Goal: Information Seeking & Learning: Learn about a topic

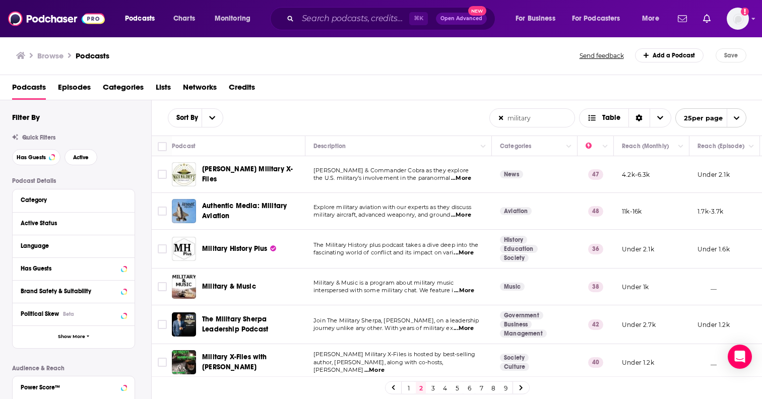
scroll to position [740, 0]
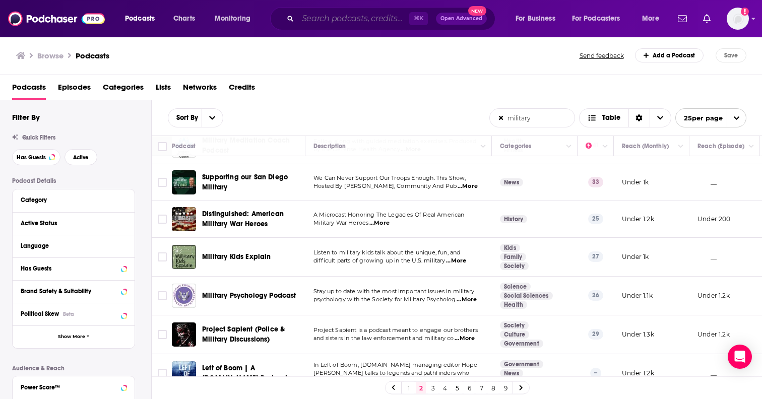
click at [326, 19] on input "Search podcasts, credits, & more..." at bounding box center [353, 19] width 111 height 16
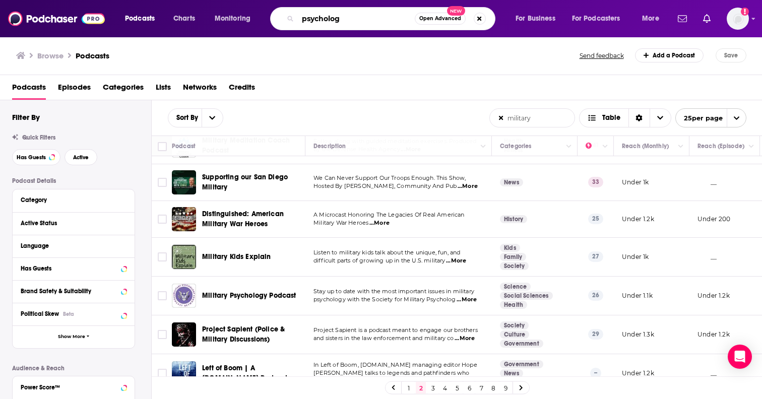
type input "psychology"
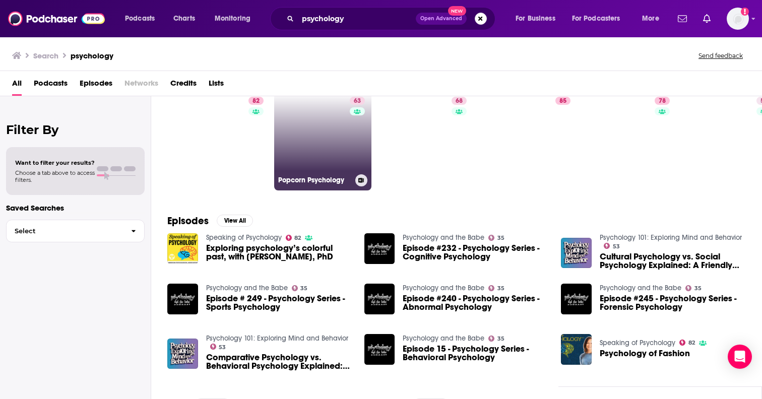
scroll to position [101, 0]
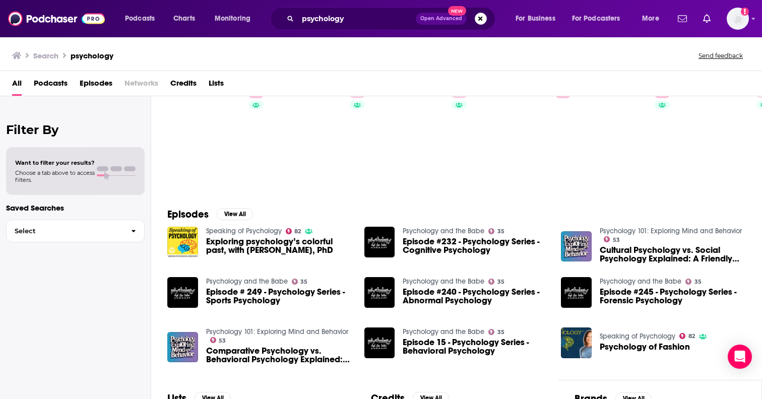
click at [358, 9] on div "psychology Open Advanced New" at bounding box center [382, 18] width 225 height 23
drag, startPoint x: 352, startPoint y: 27, endPoint x: 228, endPoint y: 19, distance: 124.3
click at [228, 19] on div "Podcasts Charts Monitoring psychology Open Advanced New For Business For Podcas…" at bounding box center [393, 18] width 551 height 23
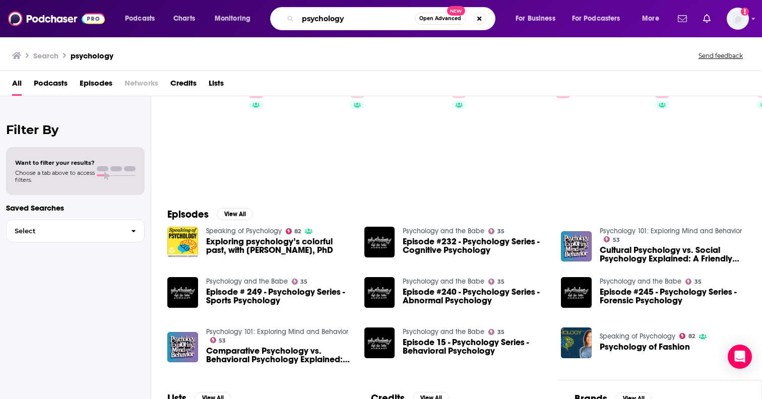
drag, startPoint x: 360, startPoint y: 22, endPoint x: 270, endPoint y: 16, distance: 90.0
click at [270, 16] on div "psychology Open Advanced New" at bounding box center [382, 18] width 225 height 23
type input "a slight change of plans"
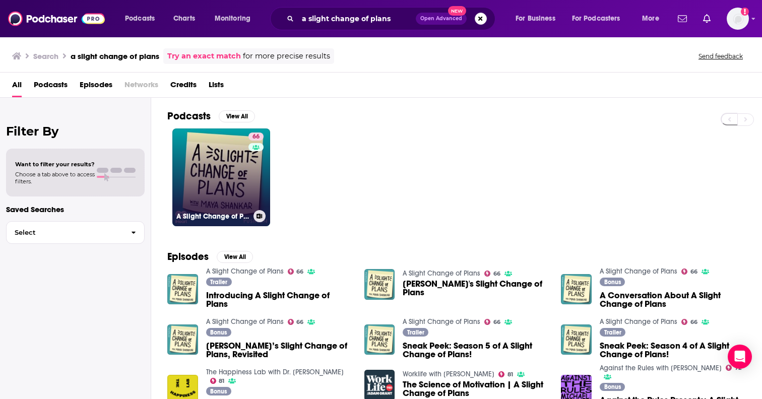
click at [250, 191] on div "66" at bounding box center [258, 172] width 18 height 78
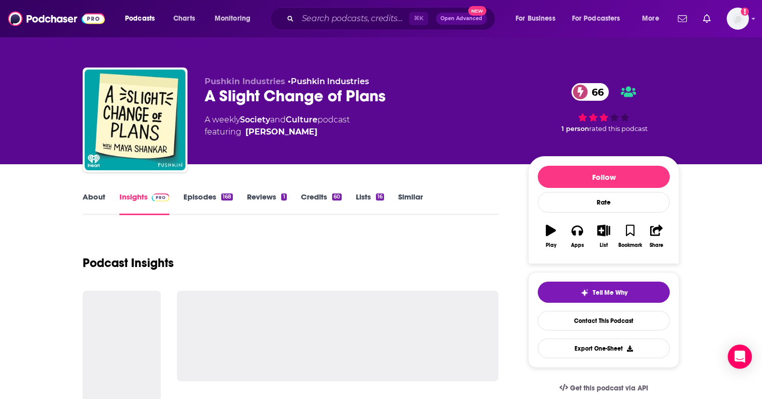
click at [103, 204] on link "About" at bounding box center [94, 203] width 23 height 23
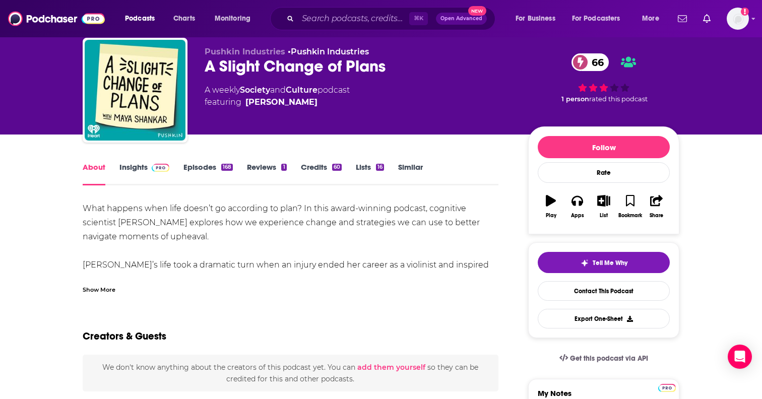
scroll to position [36, 0]
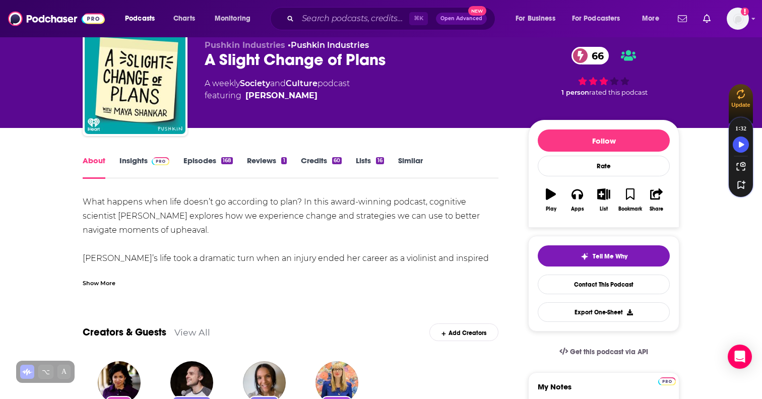
click at [108, 285] on div "Show More" at bounding box center [99, 283] width 33 height 10
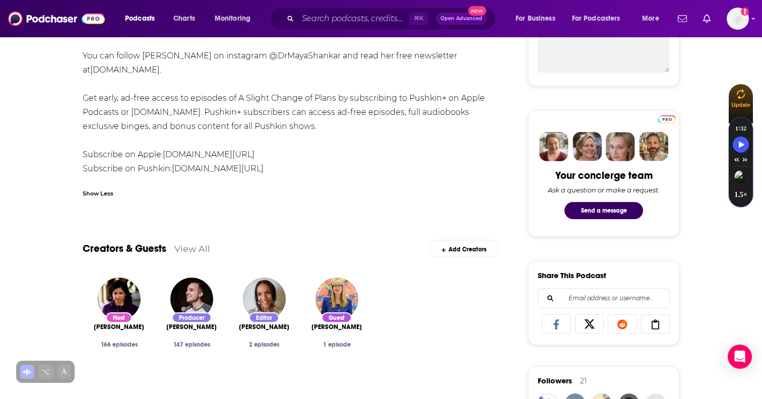
scroll to position [0, 0]
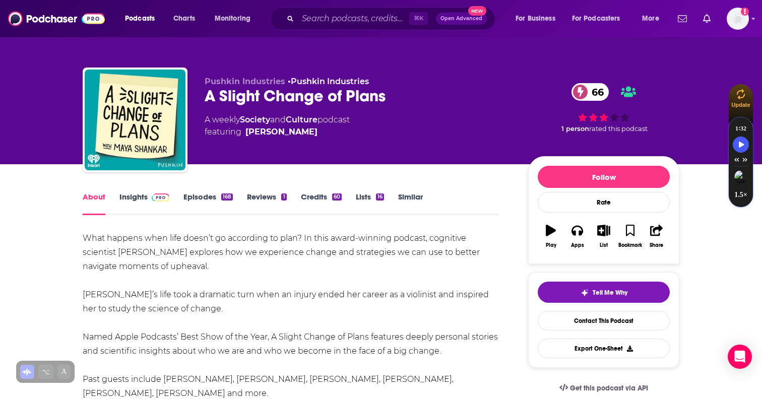
click at [159, 199] on img at bounding box center [161, 198] width 18 height 8
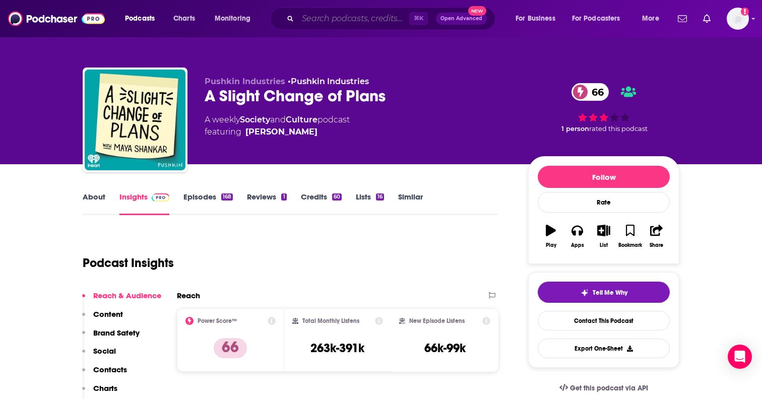
click at [349, 23] on input "Search podcasts, credits, & more..." at bounding box center [353, 19] width 111 height 16
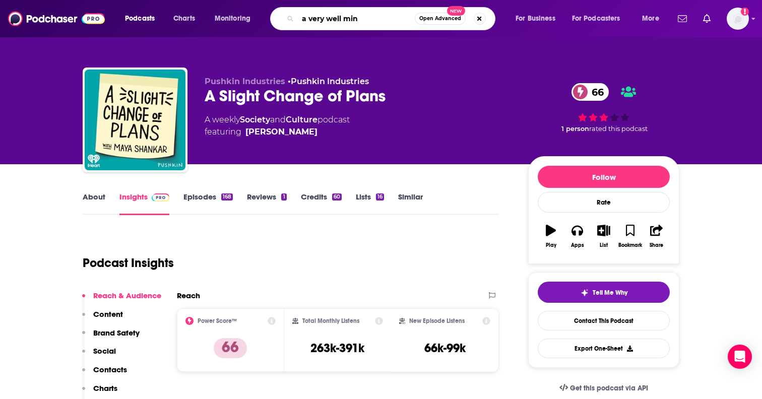
type input "a very well mind"
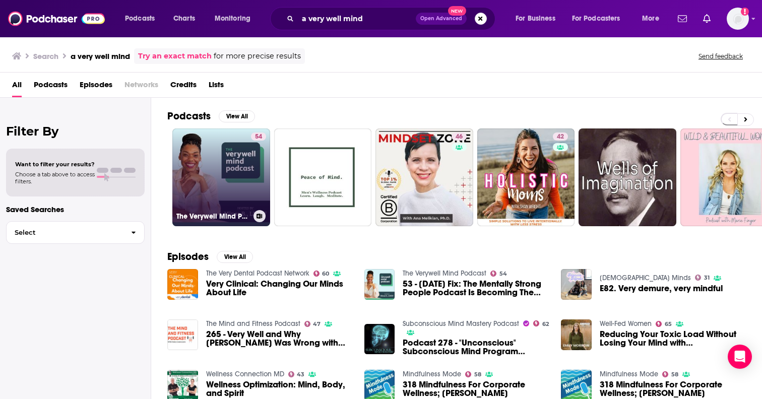
click at [242, 166] on link "54 The Verywell Mind Podcast" at bounding box center [221, 178] width 98 height 98
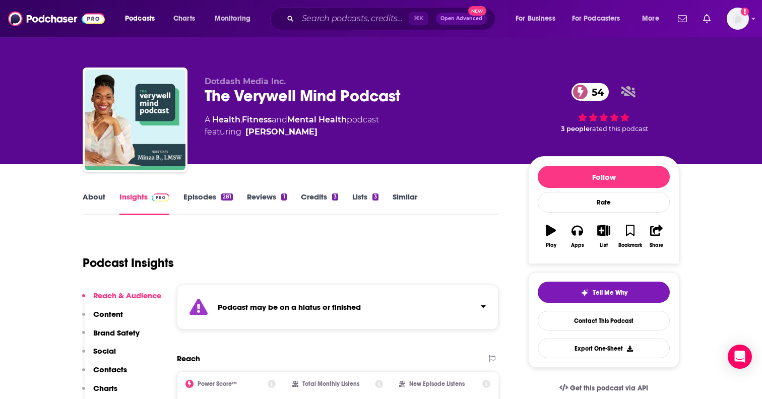
click at [102, 196] on link "About" at bounding box center [94, 203] width 23 height 23
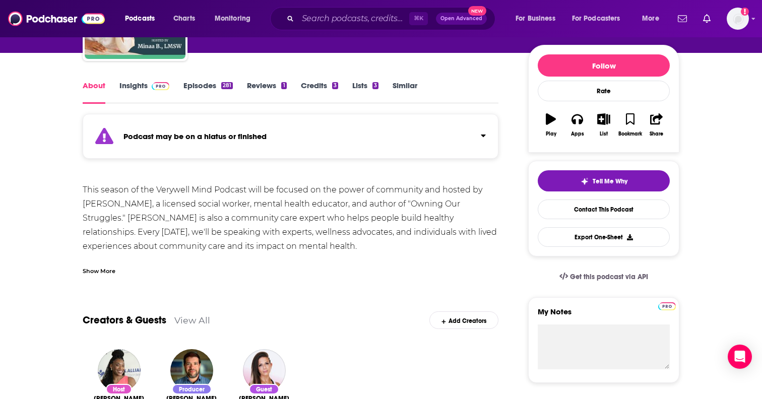
scroll to position [146, 0]
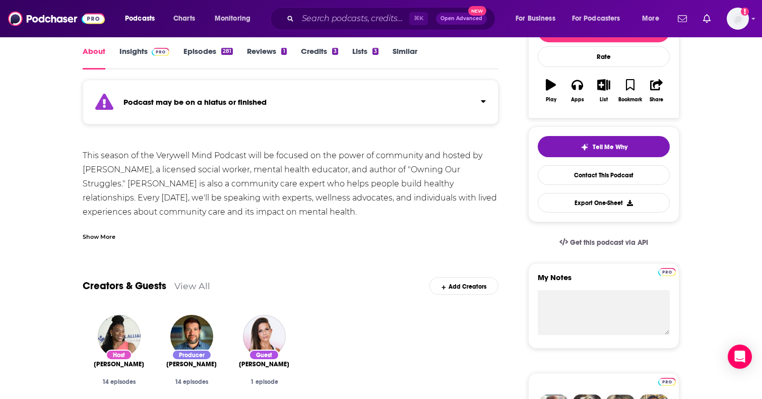
click at [193, 58] on link "Episodes 281" at bounding box center [208, 57] width 49 height 23
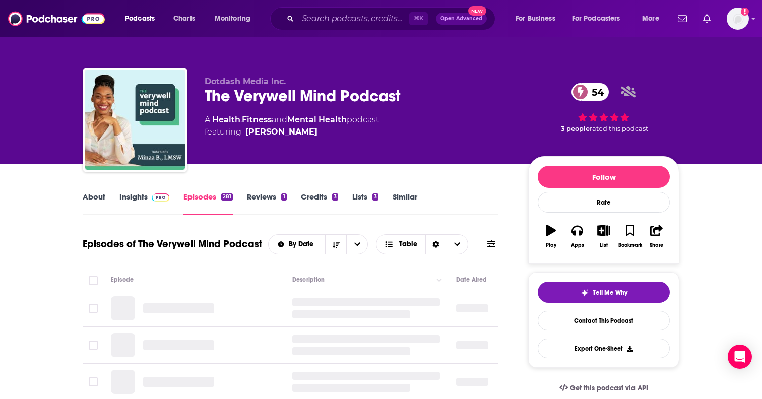
scroll to position [68, 0]
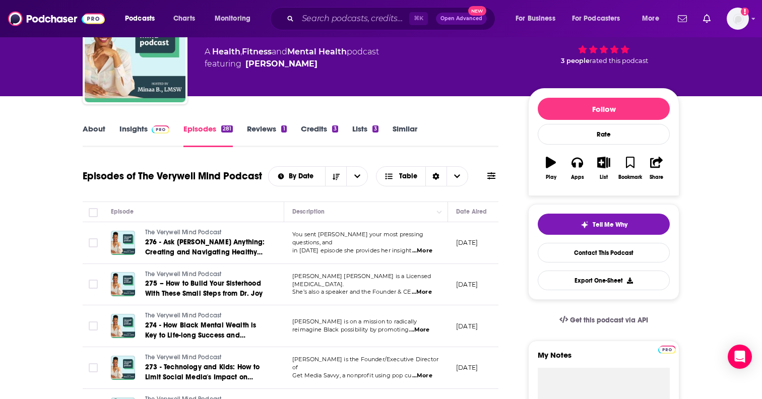
click at [362, 9] on div "⌘ K Open Advanced New" at bounding box center [382, 18] width 225 height 23
click at [362, 24] on input "Search podcasts, credits, & more..." at bounding box center [353, 19] width 111 height 16
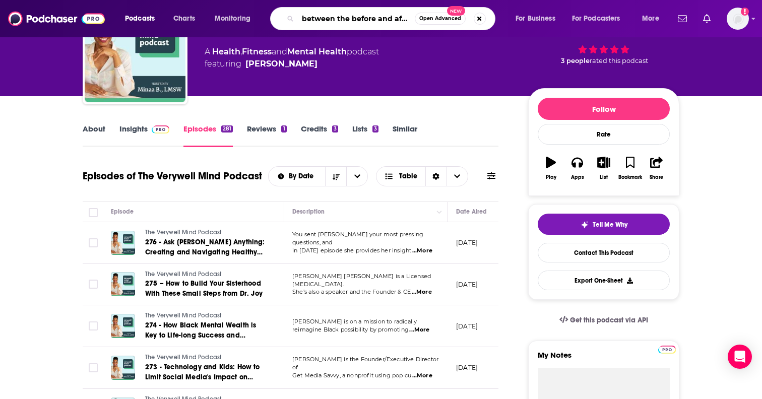
type input "between the before and after"
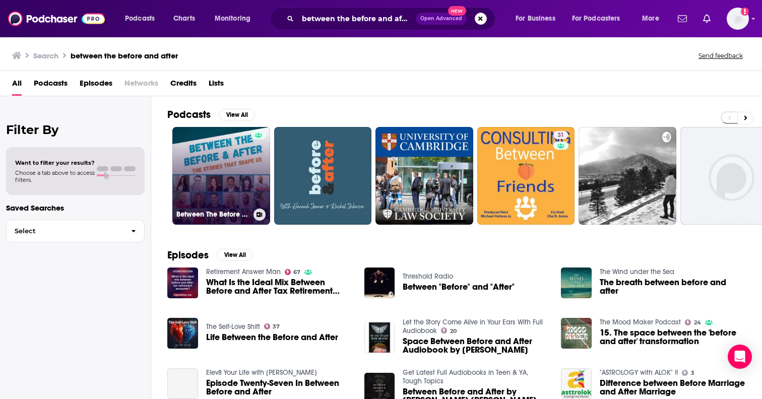
click at [239, 175] on link "Between The Before & After (The Stories that Shape Us)" at bounding box center [221, 176] width 98 height 98
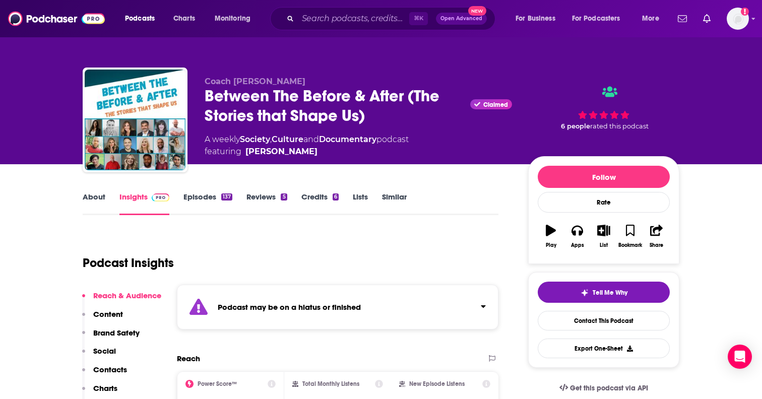
click at [210, 203] on link "Episodes 137" at bounding box center [208, 203] width 49 height 23
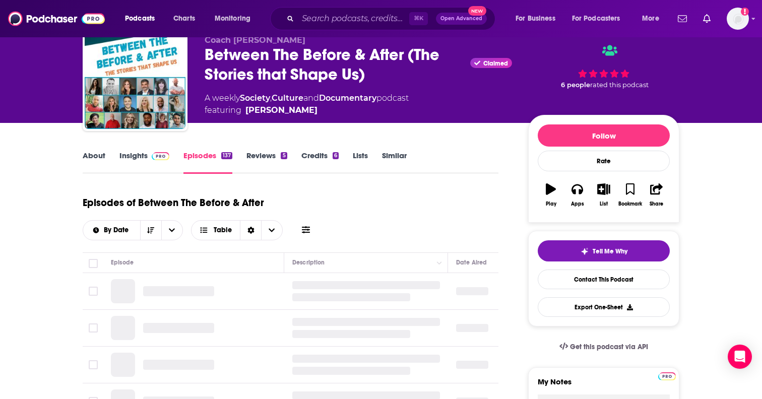
scroll to position [55, 0]
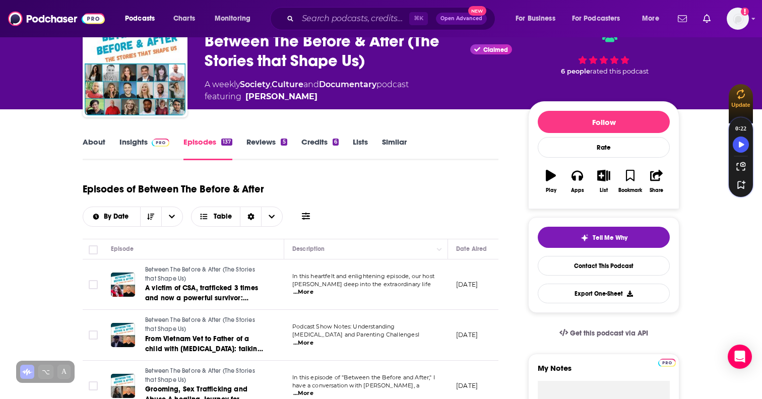
click at [98, 142] on link "About" at bounding box center [94, 148] width 23 height 23
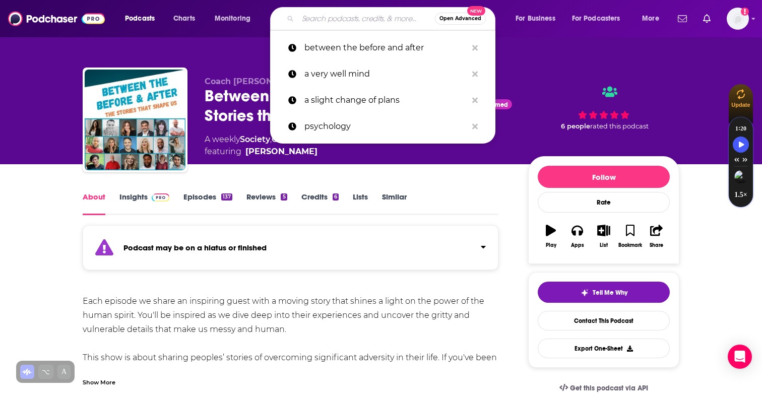
click at [316, 26] on input "Search podcasts, credits, & more..." at bounding box center [366, 19] width 137 height 16
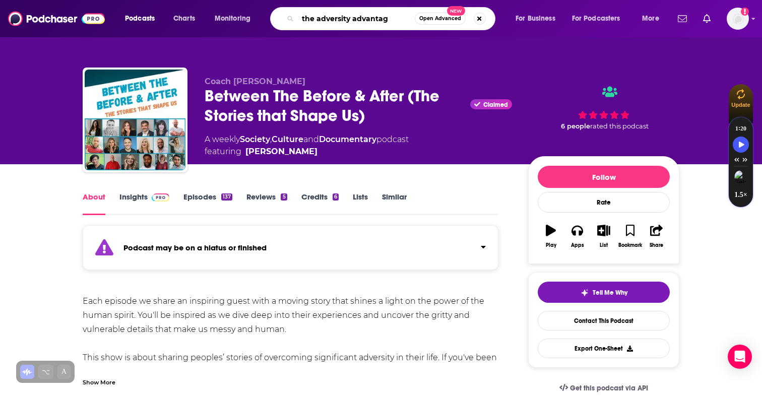
type input "the adversity advantage"
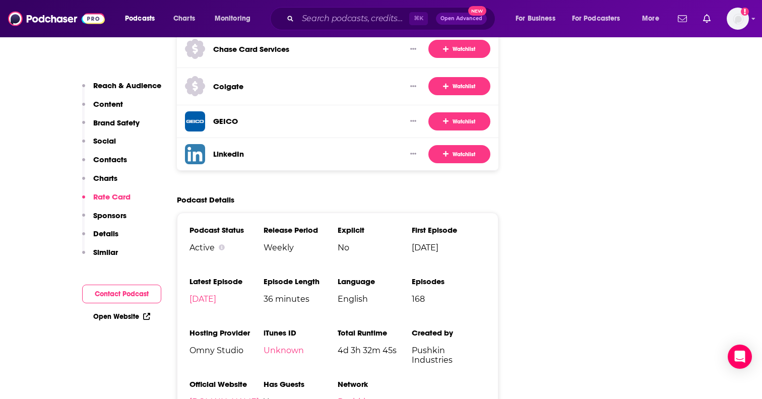
scroll to position [2032, 0]
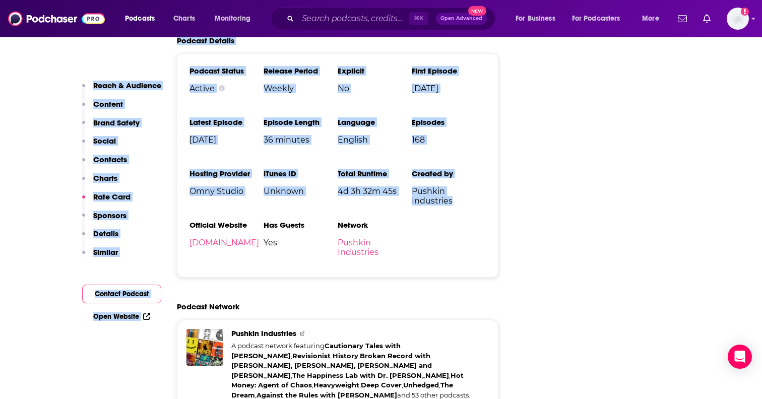
drag, startPoint x: 85, startPoint y: 58, endPoint x: 518, endPoint y: 214, distance: 460.5
copy div "Pushkin Industries • Pushkin Industries A Slight Change of Plans 66 A weekly So…"
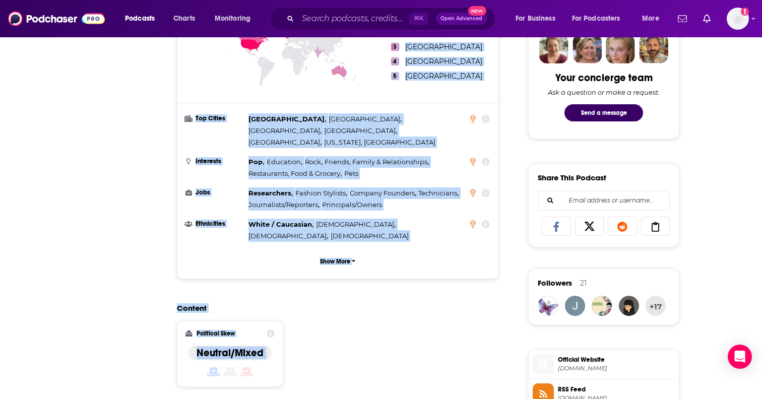
scroll to position [0, 0]
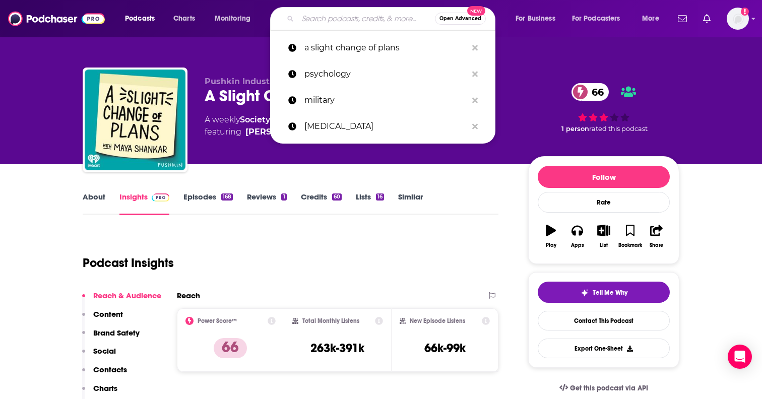
click at [319, 23] on input "Search podcasts, credits, & more..." at bounding box center [366, 19] width 137 height 16
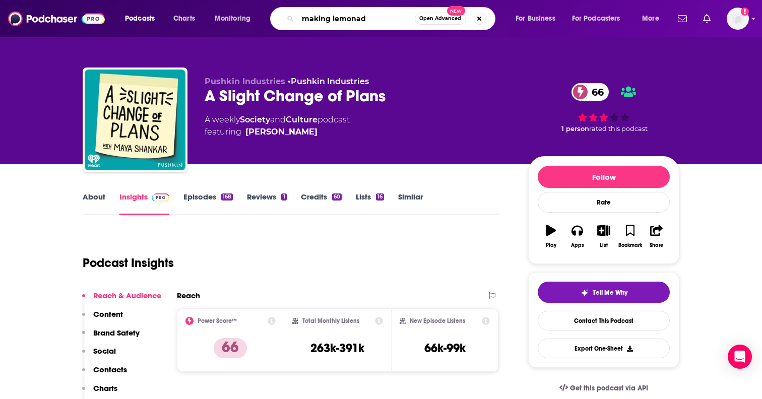
type input "making lemonade"
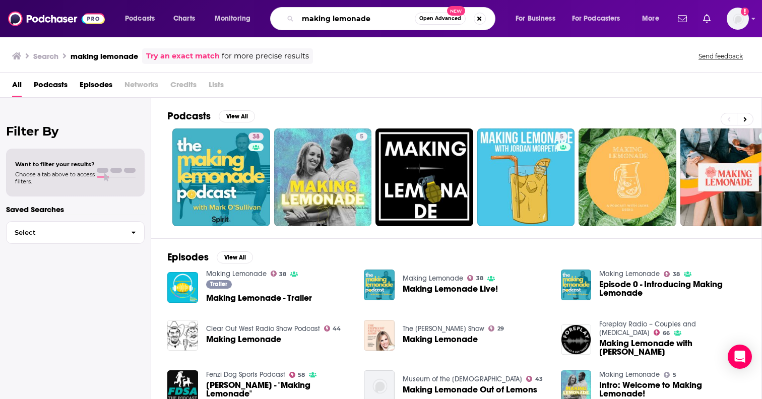
drag, startPoint x: 376, startPoint y: 24, endPoint x: 264, endPoint y: 23, distance: 111.9
click at [264, 23] on div "Podcasts Charts Monitoring making lemonade Open Advanced New For Business For P…" at bounding box center [393, 18] width 551 height 23
drag, startPoint x: 373, startPoint y: 19, endPoint x: 201, endPoint y: 12, distance: 172.6
click at [201, 12] on div "Podcasts Charts Monitoring making lemonade Open Advanced New For Business For P…" at bounding box center [393, 18] width 551 height 23
type input "becoming HER"
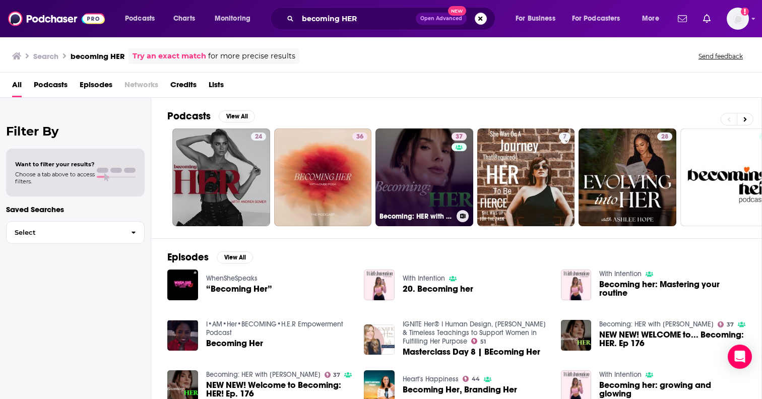
click at [405, 164] on link "37 Becoming: HER with Nikki Spoelstra" at bounding box center [425, 178] width 98 height 98
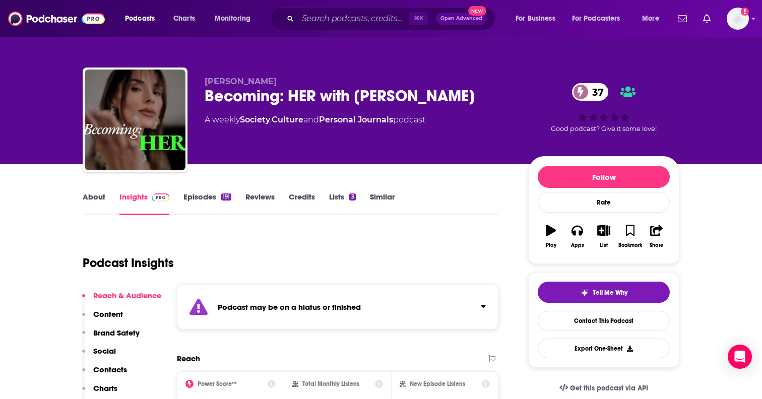
click at [97, 192] on link "About" at bounding box center [94, 203] width 23 height 23
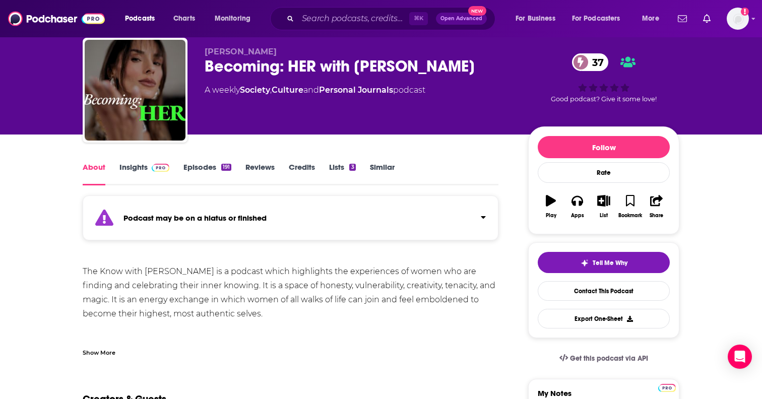
scroll to position [40, 0]
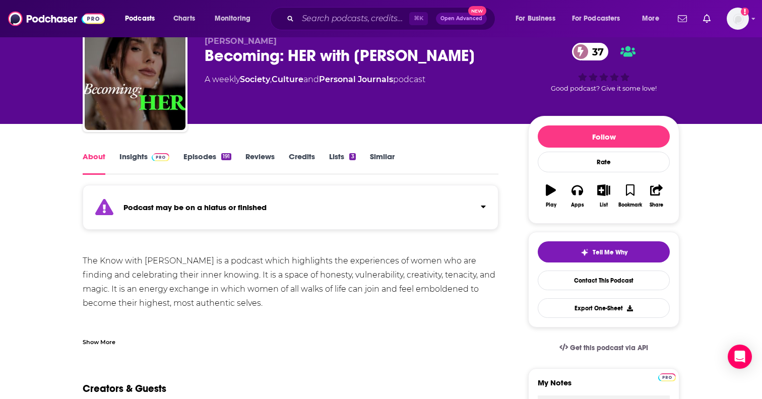
click at [187, 159] on link "Episodes 191" at bounding box center [208, 163] width 48 height 23
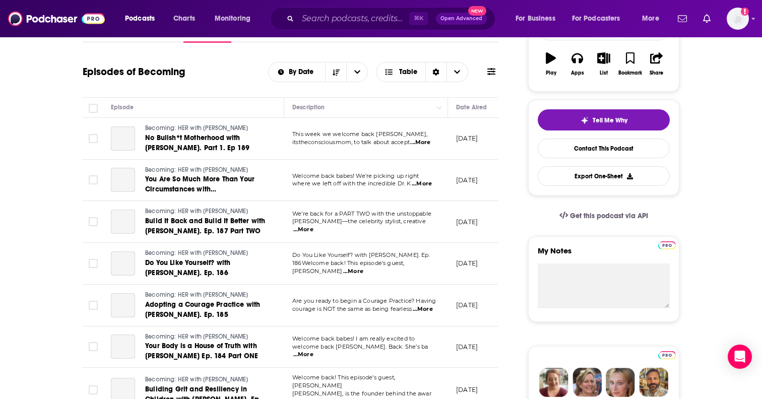
scroll to position [175, 0]
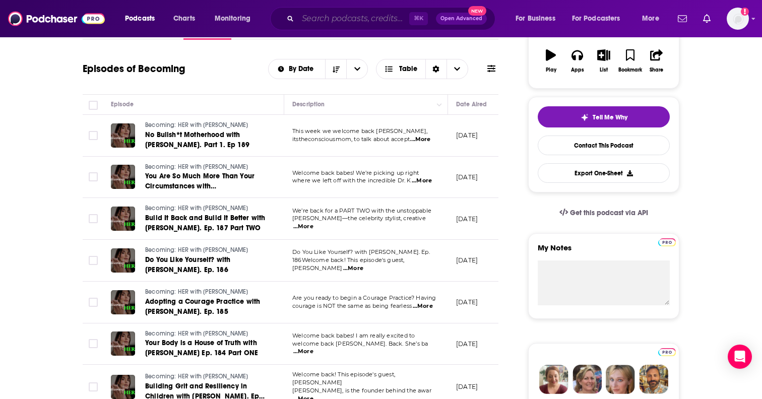
click at [322, 11] on input "Search podcasts, credits, & more..." at bounding box center [353, 19] width 111 height 16
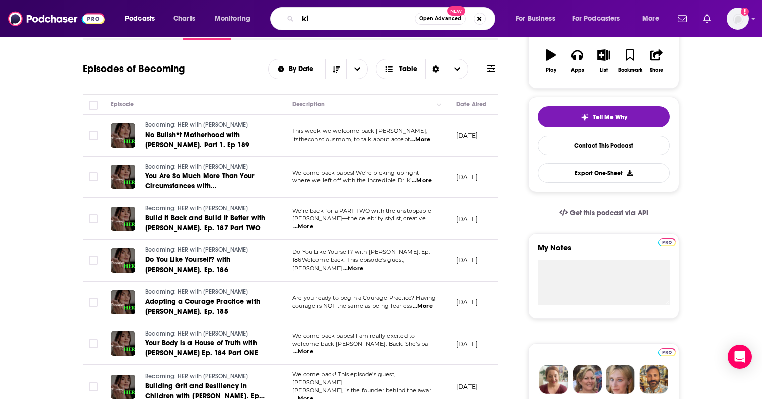
type input "k"
type input "hidden brain"
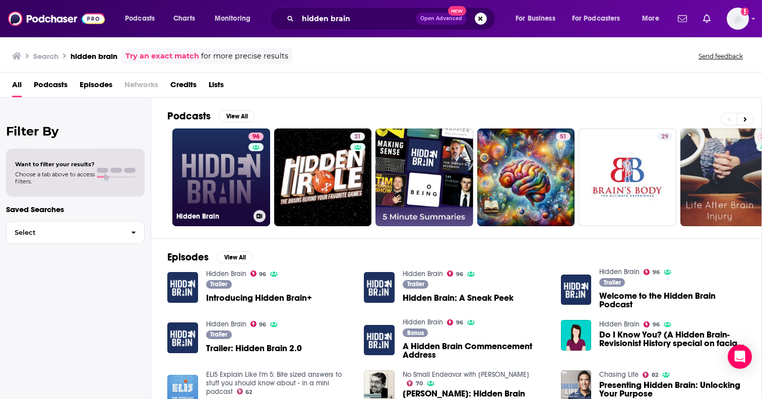
click at [227, 177] on link "96 Hidden Brain" at bounding box center [221, 178] width 98 height 98
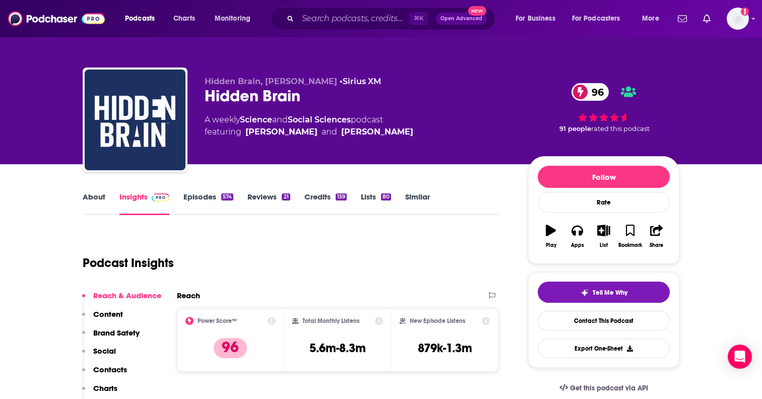
click at [99, 200] on link "About" at bounding box center [94, 203] width 23 height 23
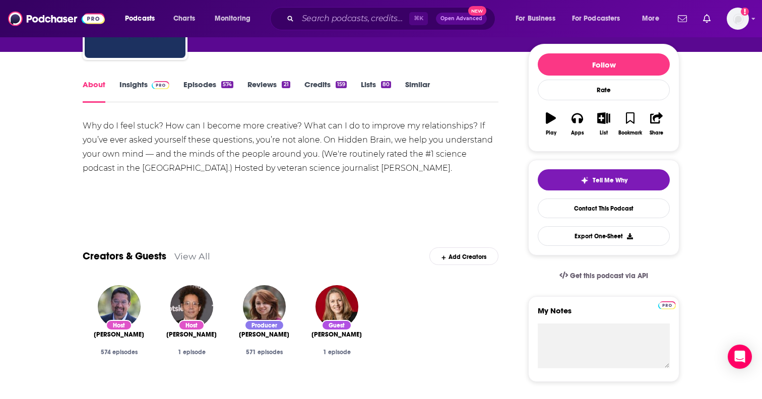
scroll to position [109, 0]
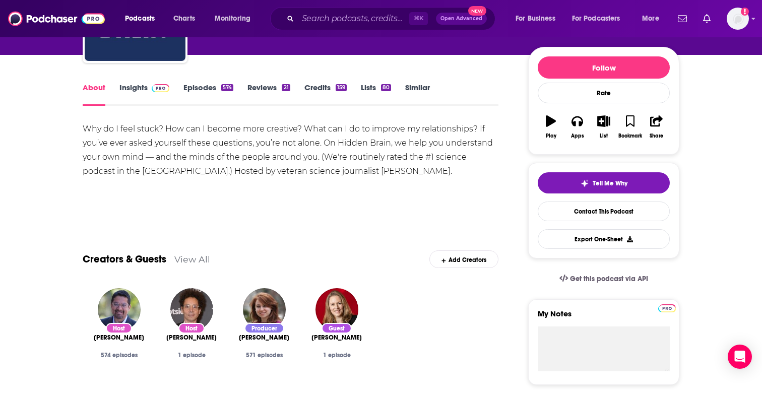
click at [141, 92] on link "Insights" at bounding box center [145, 94] width 50 height 23
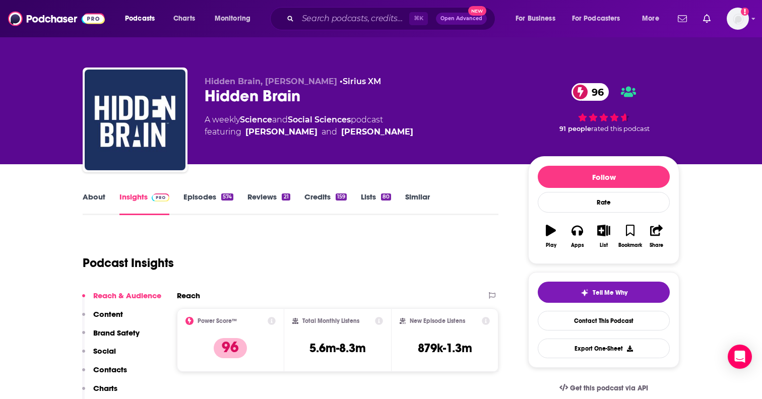
click at [203, 90] on div "Hidden Brain, Shankar Vedantam • Sirius XM Hidden Brain 96 A weekly Science and…" at bounding box center [381, 122] width 597 height 109
click at [201, 195] on link "Episodes 574" at bounding box center [209, 203] width 50 height 23
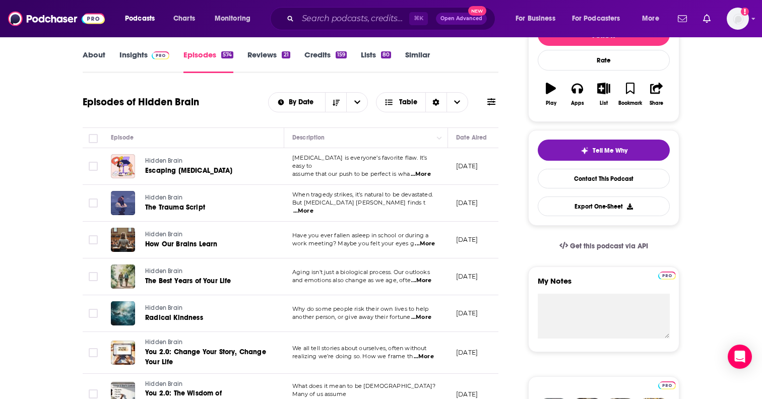
scroll to position [143, 0]
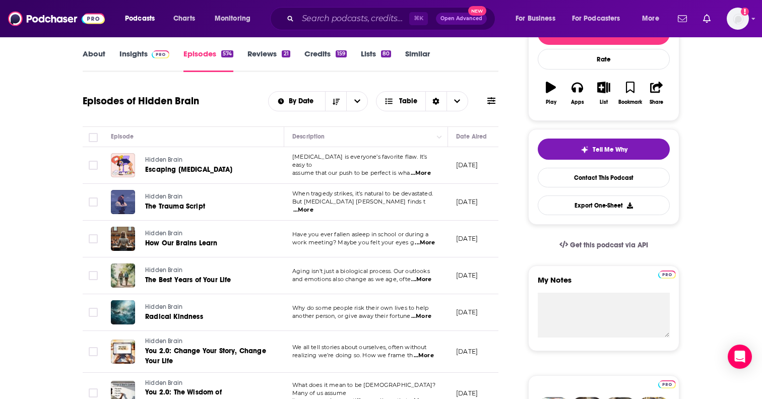
click at [314, 207] on span "...More" at bounding box center [303, 210] width 20 height 8
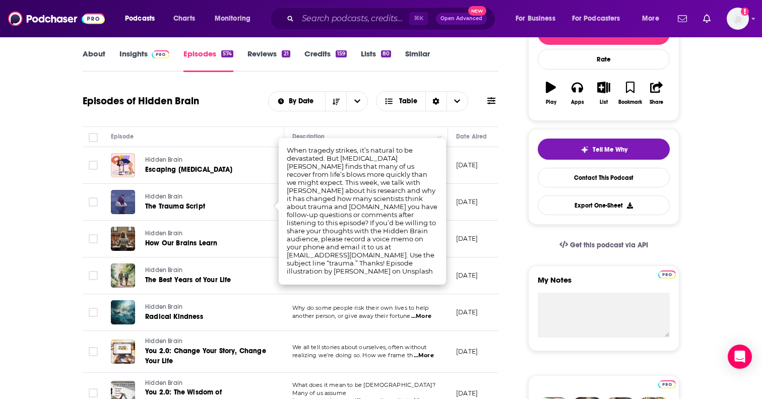
click at [484, 108] on div "By Date Table" at bounding box center [383, 101] width 230 height 20
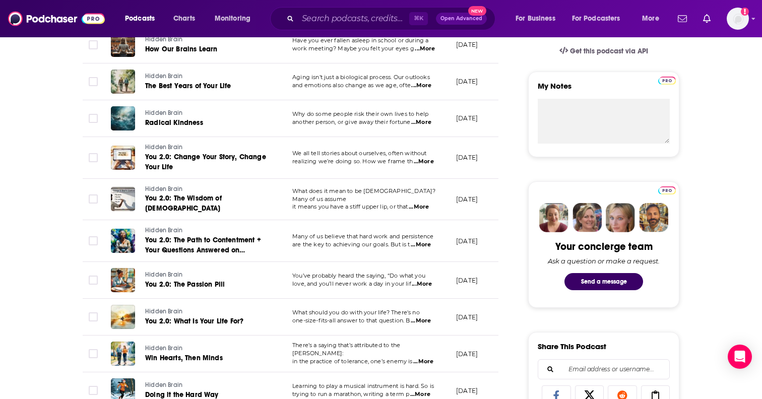
scroll to position [355, 0]
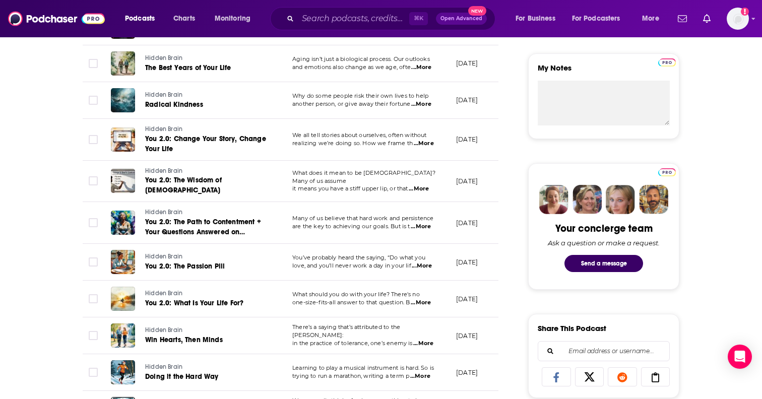
click at [422, 299] on span "...More" at bounding box center [421, 303] width 20 height 8
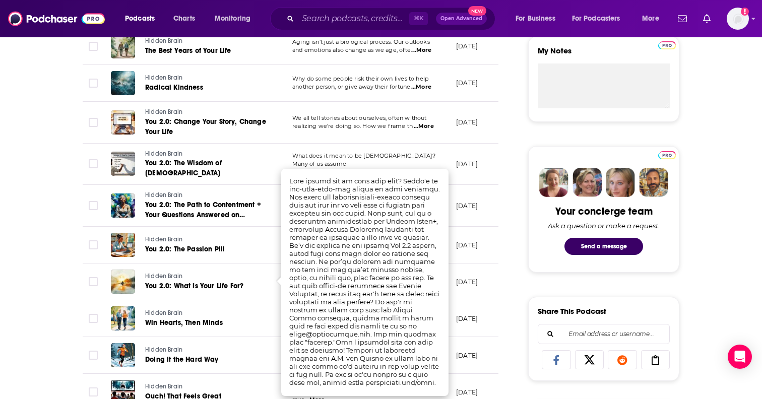
scroll to position [374, 0]
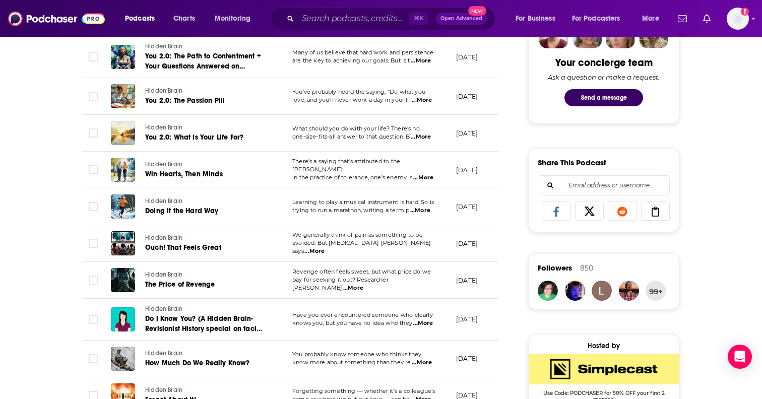
scroll to position [522, 0]
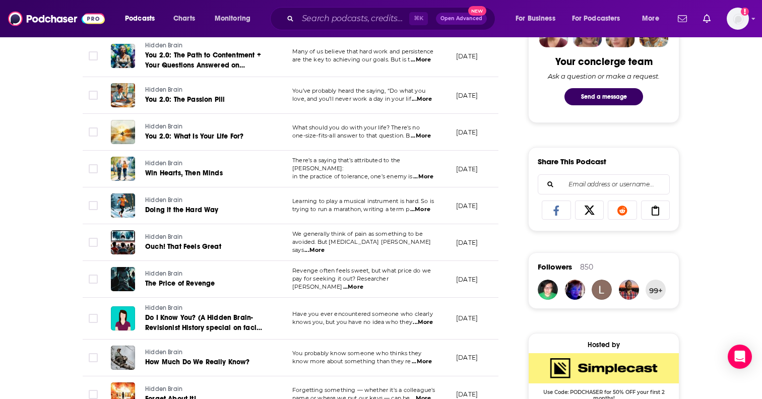
click at [421, 319] on span "...More" at bounding box center [423, 323] width 20 height 8
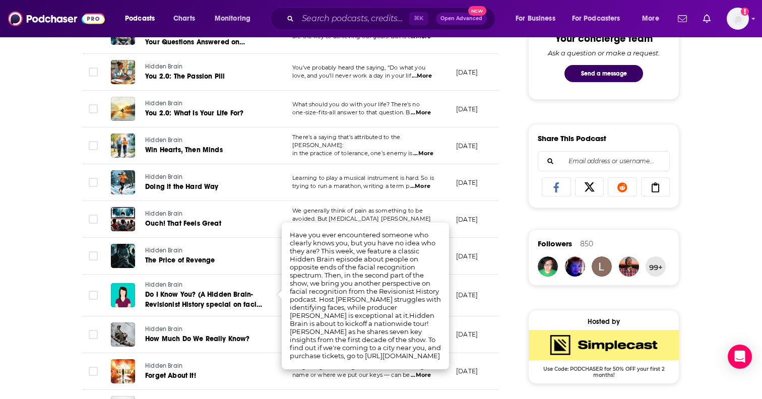
scroll to position [549, 0]
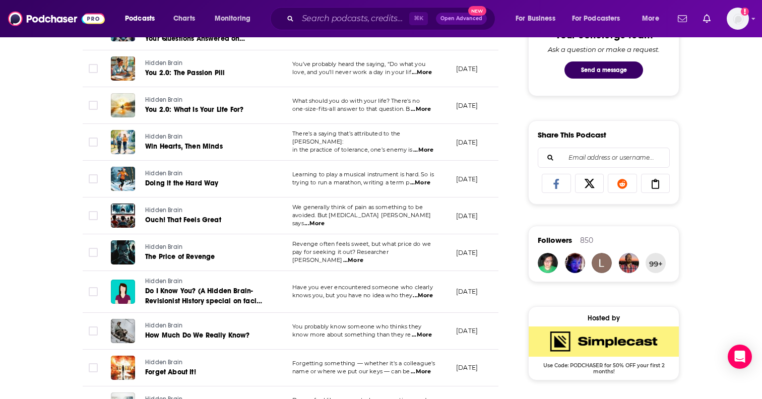
click at [508, 288] on div "About Insights Episodes 574 Reviews 21 Credits 159 Lists 80 Similar Episodes of…" at bounding box center [298, 303] width 462 height 1324
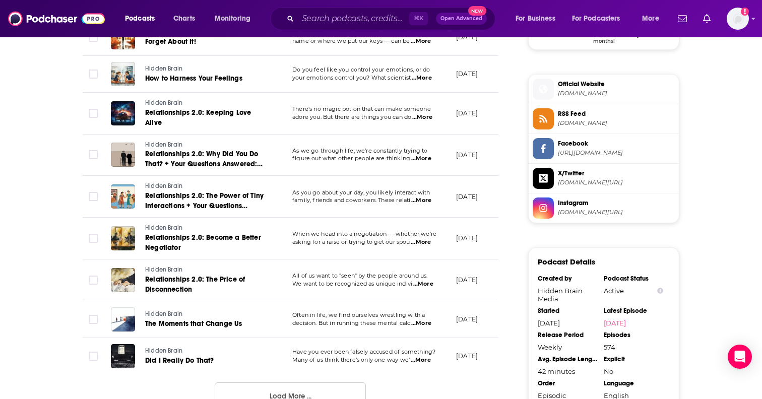
scroll to position [950, 0]
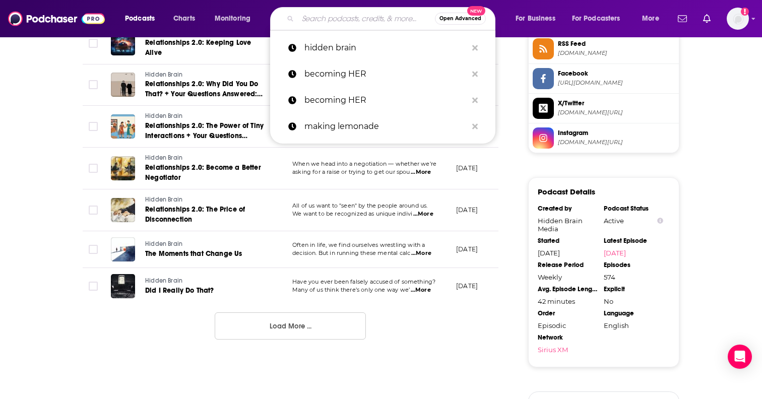
click at [322, 18] on input "Search podcasts, credits, & more..." at bounding box center [366, 19] width 137 height 16
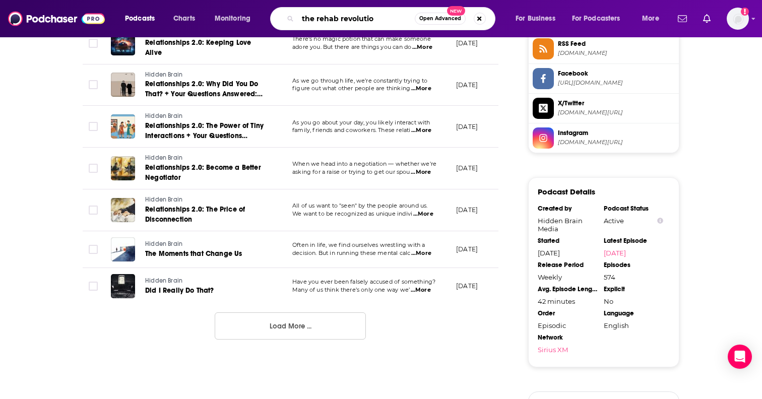
type input "the rehab revolution"
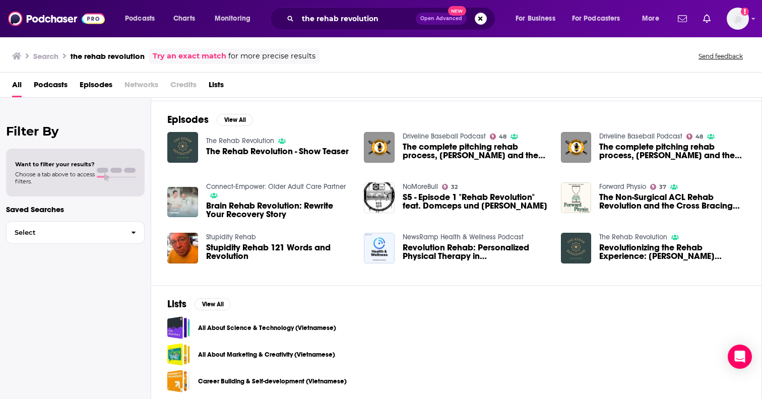
scroll to position [138, 0]
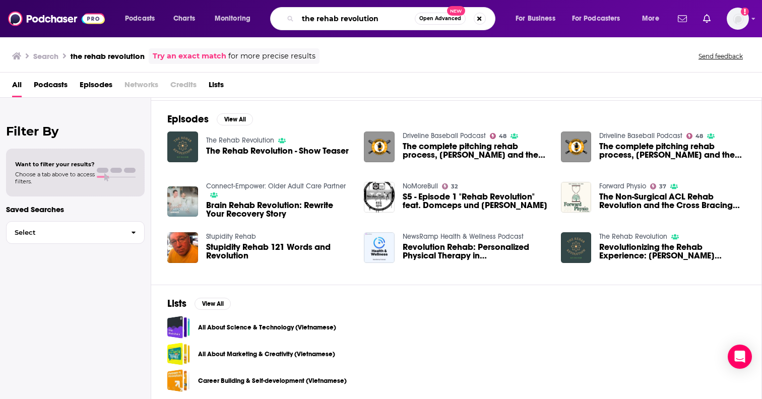
drag, startPoint x: 392, startPoint y: 18, endPoint x: 259, endPoint y: 18, distance: 133.1
click at [259, 18] on div "Podcasts Charts Monitoring the rehab revolution Open Advanced New For Business …" at bounding box center [393, 18] width 551 height 23
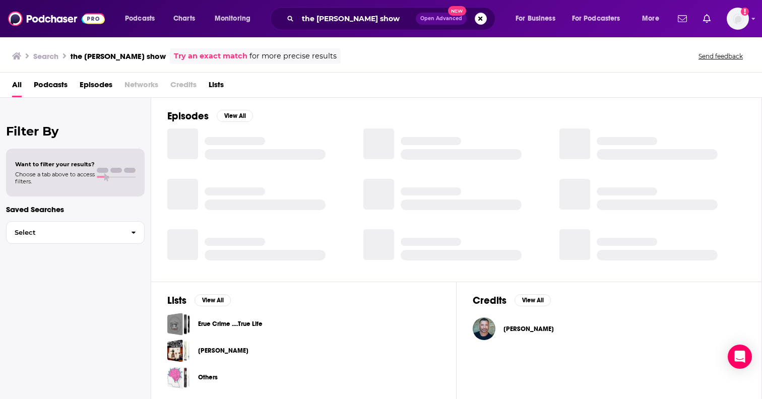
scroll to position [138, 0]
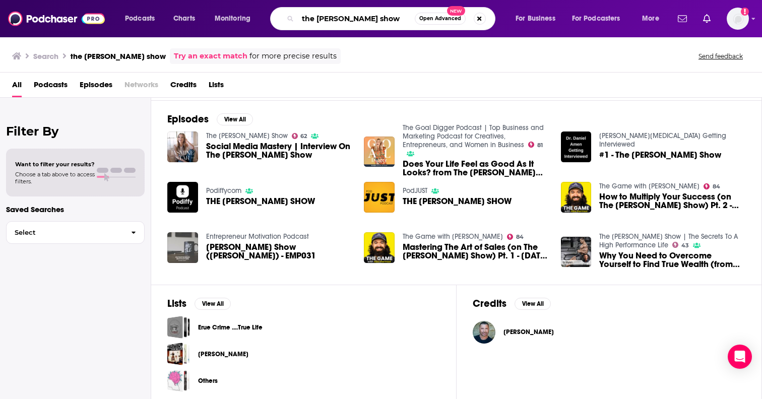
drag, startPoint x: 373, startPoint y: 19, endPoint x: 258, endPoint y: 7, distance: 115.1
click at [263, 7] on div "Podcasts Charts Monitoring the ed mylett show Open Advanced New For Business Fo…" at bounding box center [393, 18] width 551 height 23
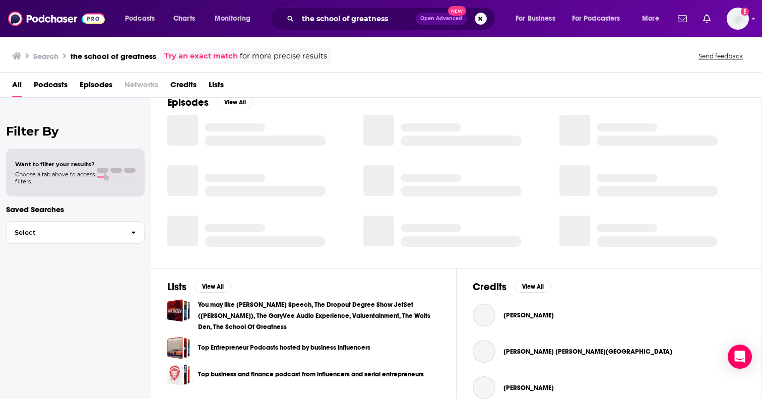
scroll to position [138, 0]
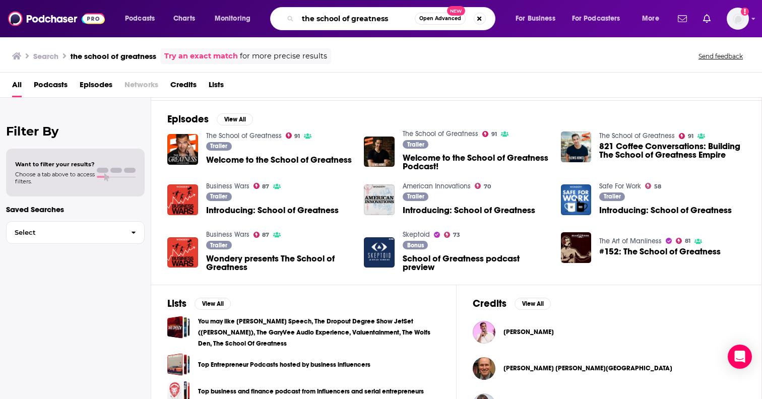
drag, startPoint x: 386, startPoint y: 20, endPoint x: 201, endPoint y: 12, distance: 185.2
click at [201, 12] on div "Podcasts Charts Monitoring the school of greatness Open Advanced New For Busine…" at bounding box center [393, 18] width 551 height 23
type input "we can do hard things"
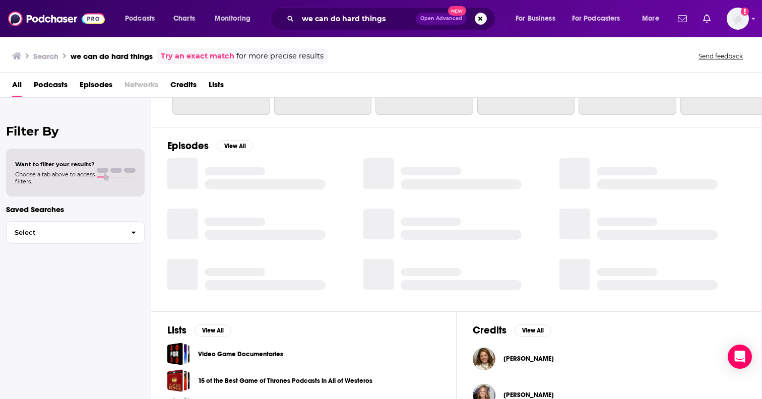
scroll to position [138, 0]
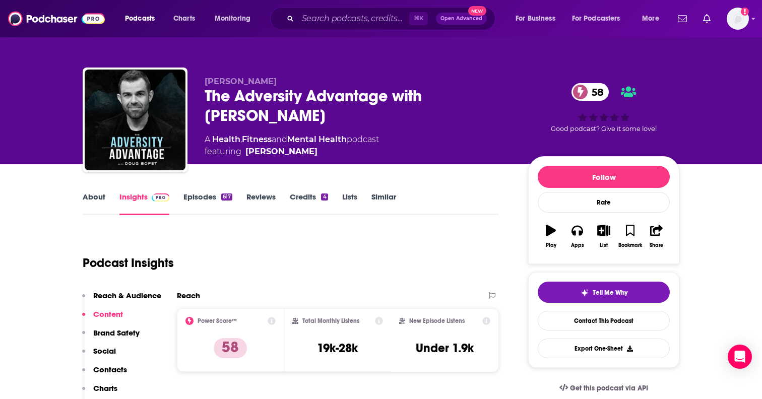
click at [93, 206] on link "About" at bounding box center [94, 203] width 23 height 23
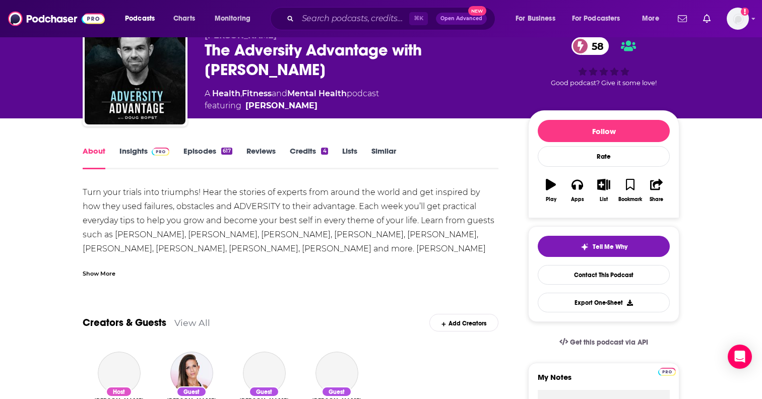
scroll to position [86, 0]
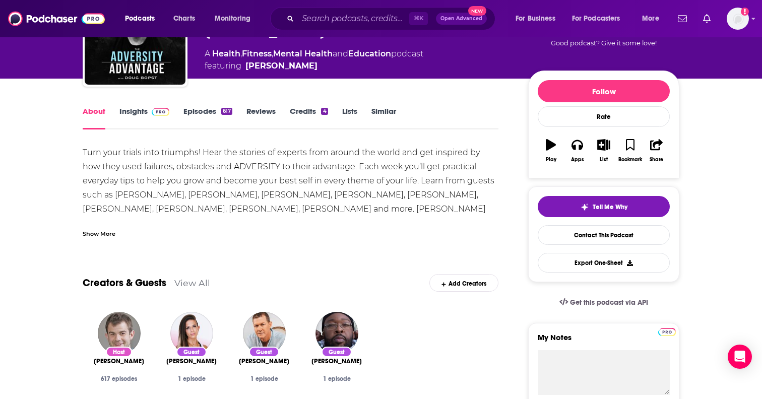
click at [115, 235] on div "Show More" at bounding box center [291, 229] width 416 height 17
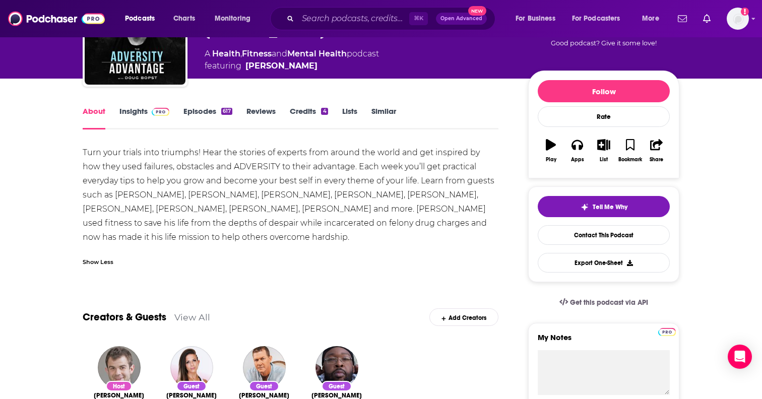
click at [141, 109] on link "Insights" at bounding box center [145, 117] width 50 height 23
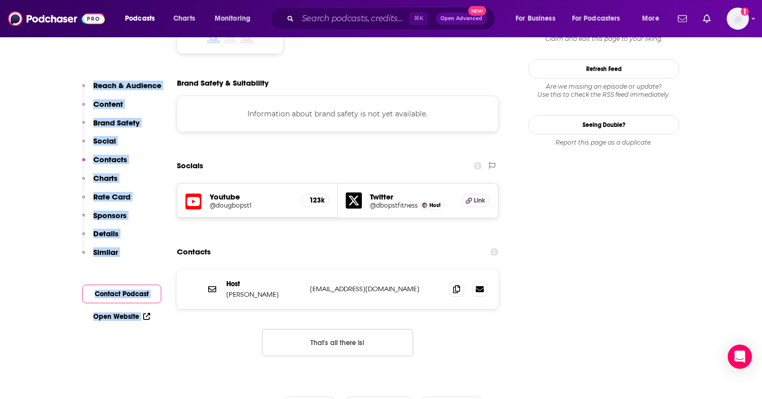
scroll to position [843, 0]
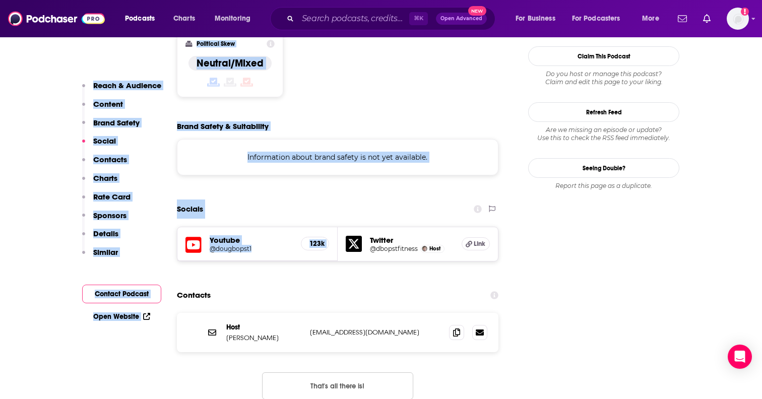
drag, startPoint x: 199, startPoint y: 77, endPoint x: 343, endPoint y: 194, distance: 185.4
copy div "Doug Bopst The Adversity Advantage with Doug Bopst 58 A Health , Fitness and Me…"
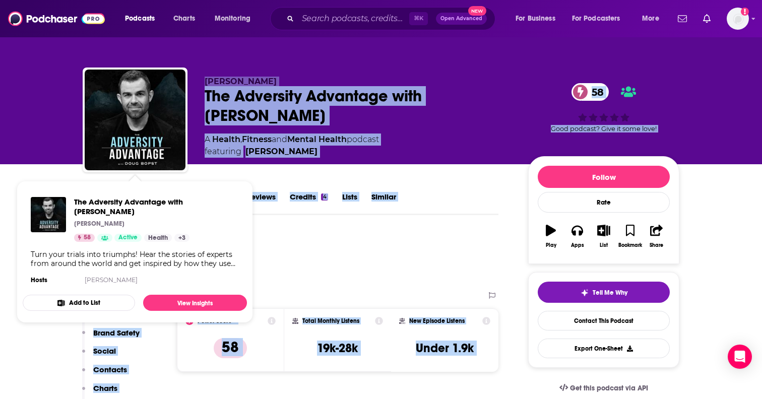
click at [309, 234] on div "Podcast Insights" at bounding box center [287, 256] width 408 height 51
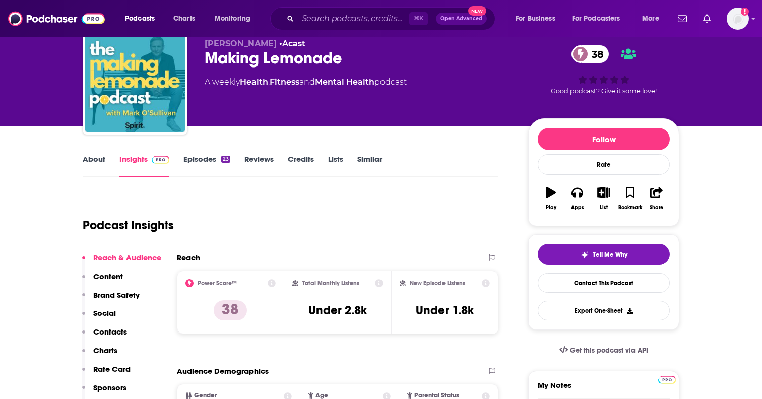
scroll to position [40, 0]
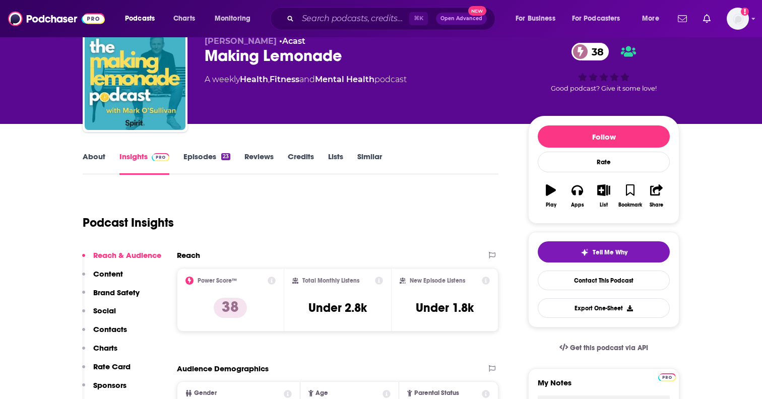
click at [99, 166] on link "About" at bounding box center [94, 163] width 23 height 23
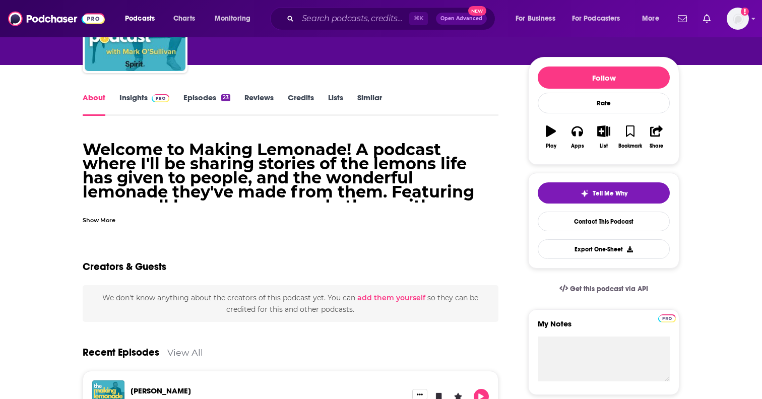
scroll to position [109, 0]
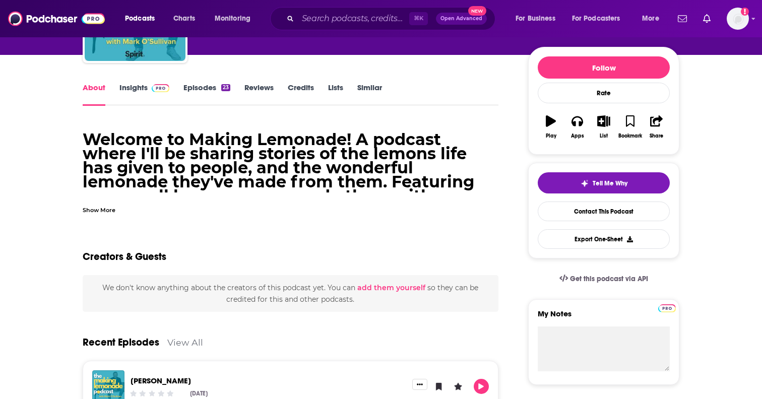
click at [102, 211] on div "Show More" at bounding box center [99, 210] width 33 height 10
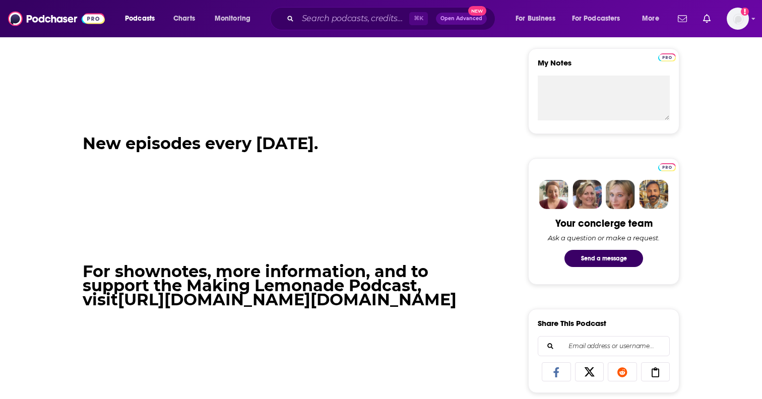
scroll to position [0, 0]
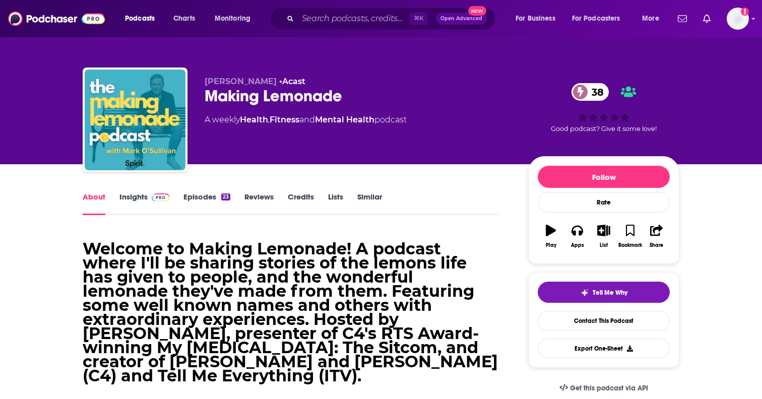
click at [136, 192] on link "Insights" at bounding box center [145, 203] width 50 height 23
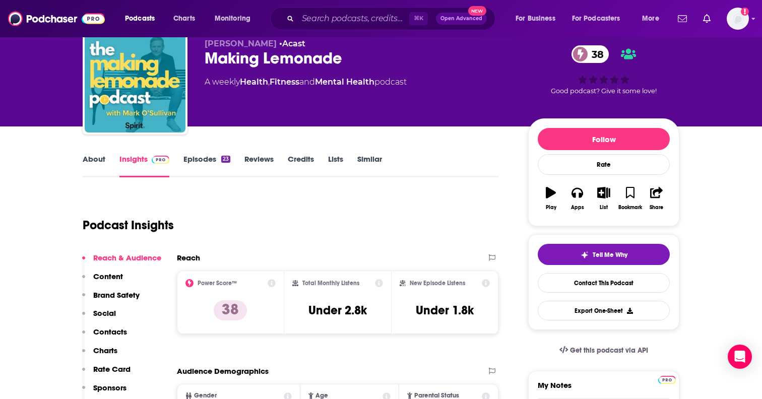
scroll to position [35, 0]
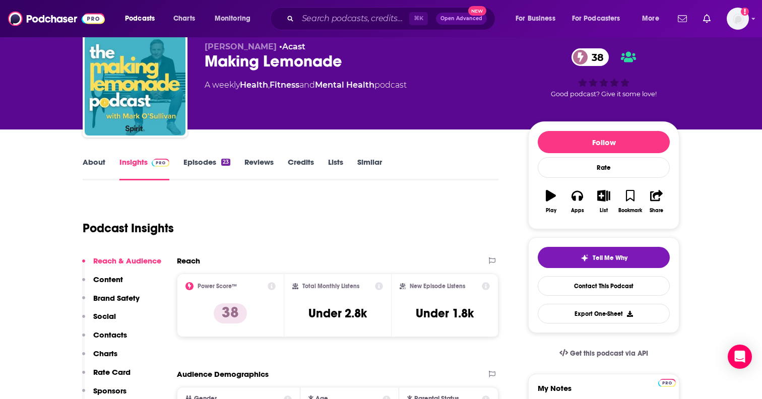
click at [203, 165] on link "Episodes 23" at bounding box center [207, 168] width 47 height 23
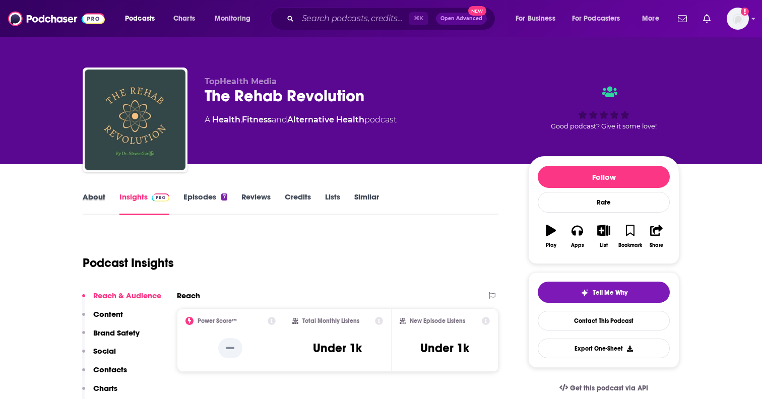
click at [110, 198] on div "About" at bounding box center [101, 203] width 37 height 23
click at [98, 197] on link "About" at bounding box center [94, 203] width 23 height 23
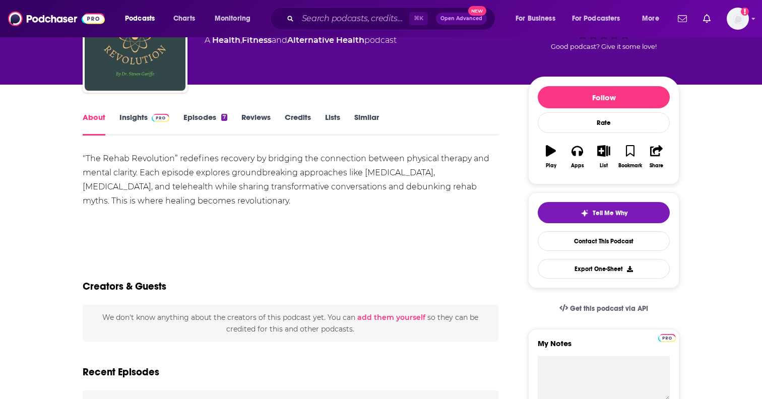
scroll to position [86, 0]
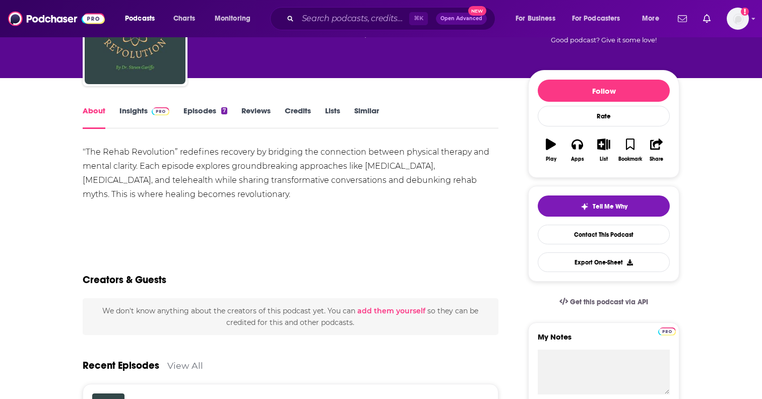
click at [154, 116] on link "Insights" at bounding box center [145, 117] width 50 height 23
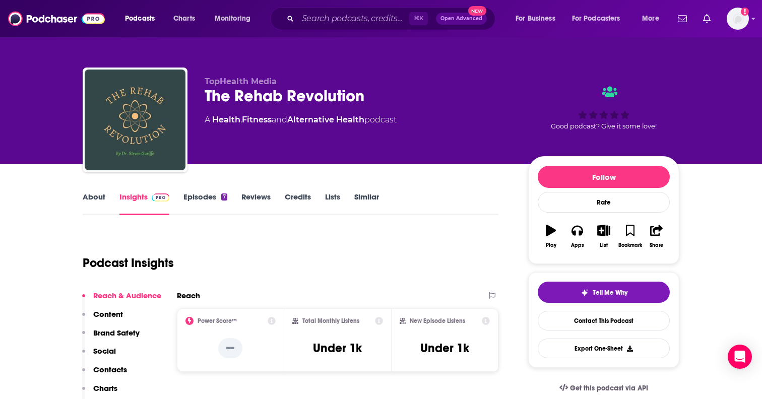
click at [213, 199] on link "Episodes 7" at bounding box center [206, 203] width 44 height 23
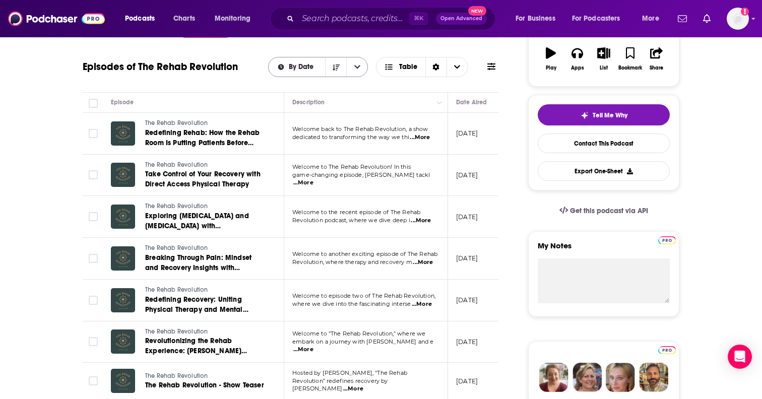
scroll to position [179, 0]
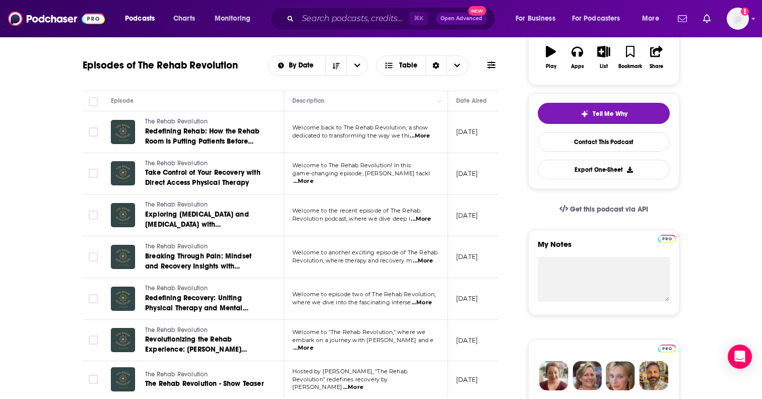
click at [429, 139] on span "...More" at bounding box center [420, 136] width 20 height 8
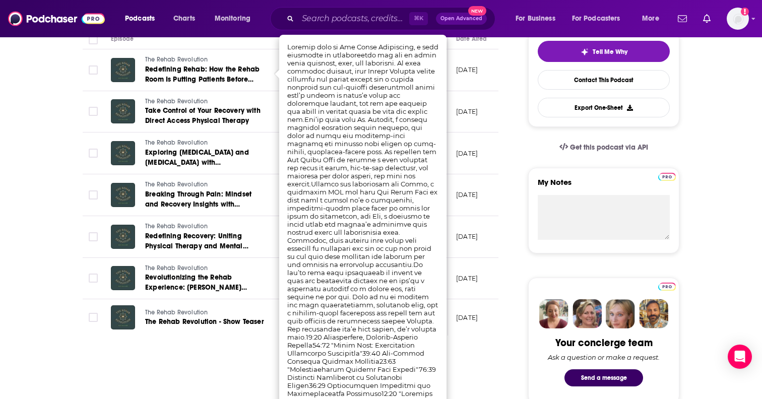
scroll to position [246, 0]
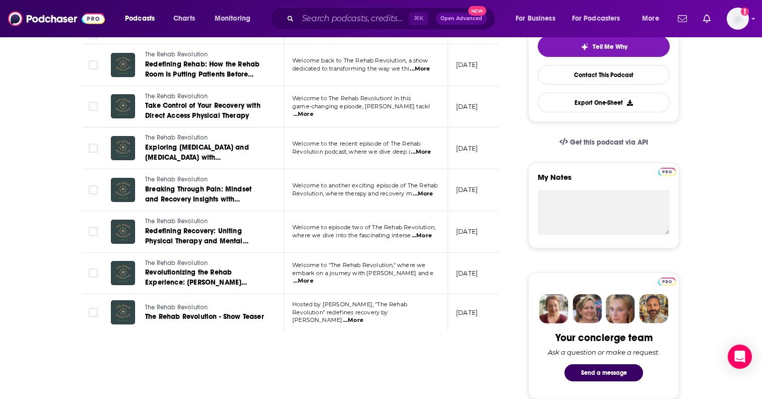
scroll to position [0, 0]
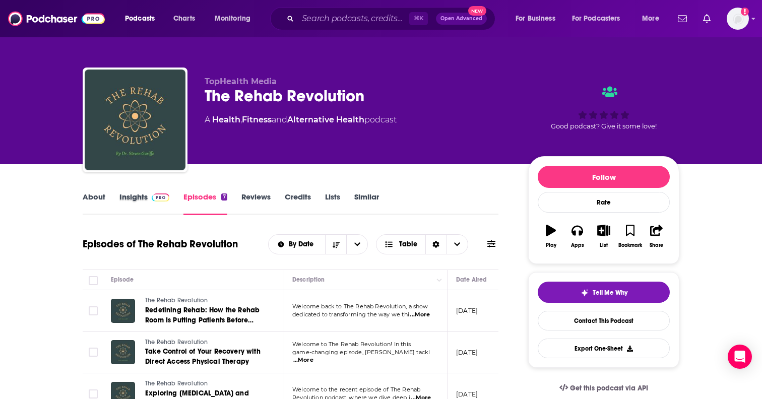
click at [173, 202] on div "Insights" at bounding box center [152, 203] width 64 height 23
click at [155, 200] on img at bounding box center [161, 198] width 18 height 8
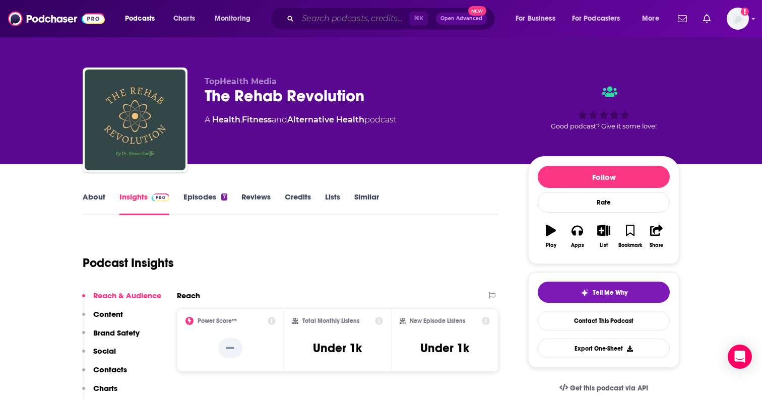
click at [370, 20] on input "Search podcasts, credits, & more..." at bounding box center [353, 19] width 111 height 16
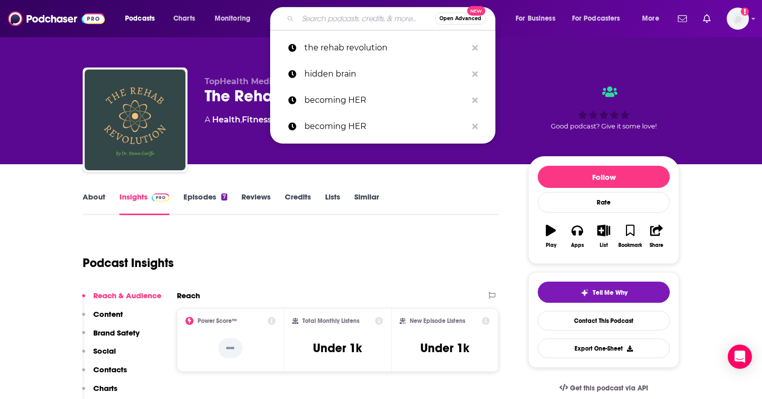
paste input "Resilience Reborn"
type input "Resilience Reborn"
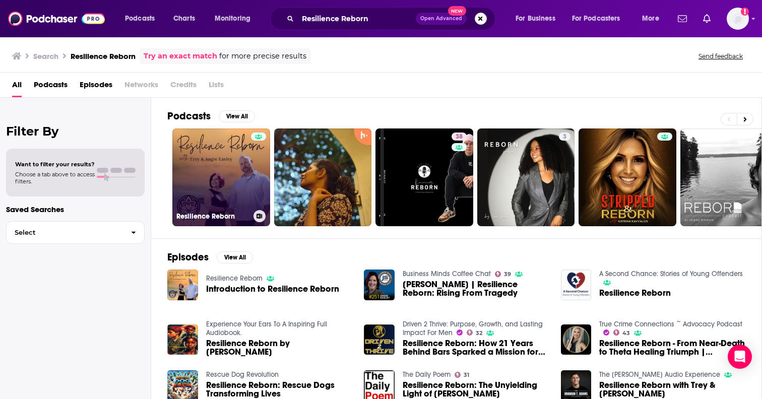
click at [241, 179] on link "Resilience Reborn" at bounding box center [221, 178] width 98 height 98
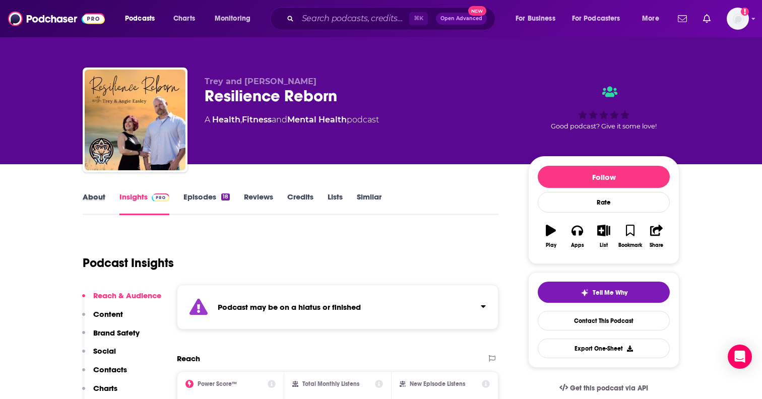
click at [105, 201] on div "About" at bounding box center [101, 203] width 37 height 23
click at [105, 195] on link "About" at bounding box center [94, 203] width 23 height 23
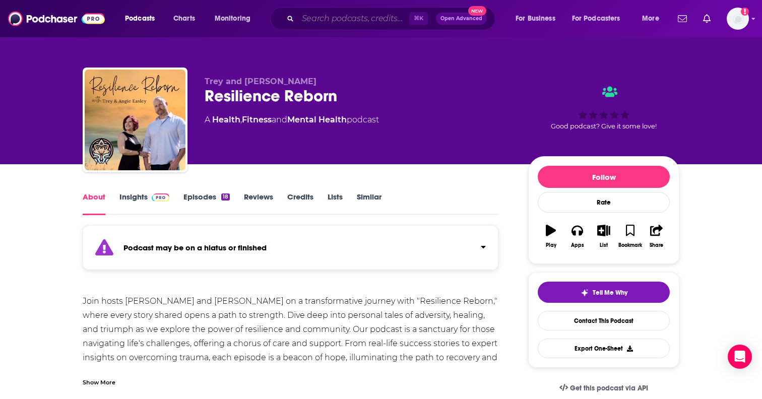
click at [355, 12] on input "Search podcasts, credits, & more..." at bounding box center [353, 19] width 111 height 16
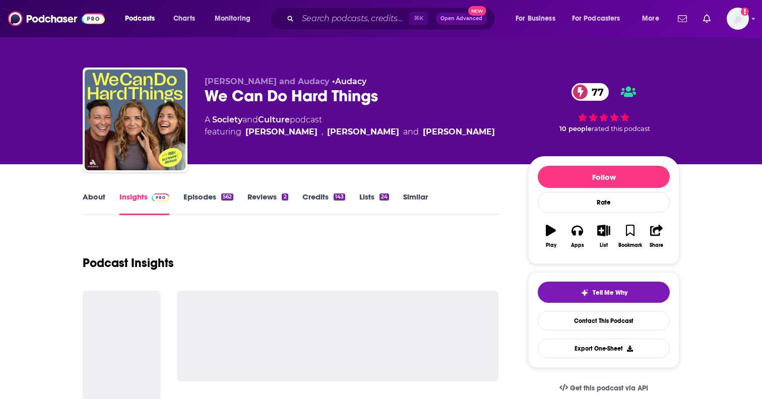
click at [100, 195] on link "About" at bounding box center [94, 203] width 23 height 23
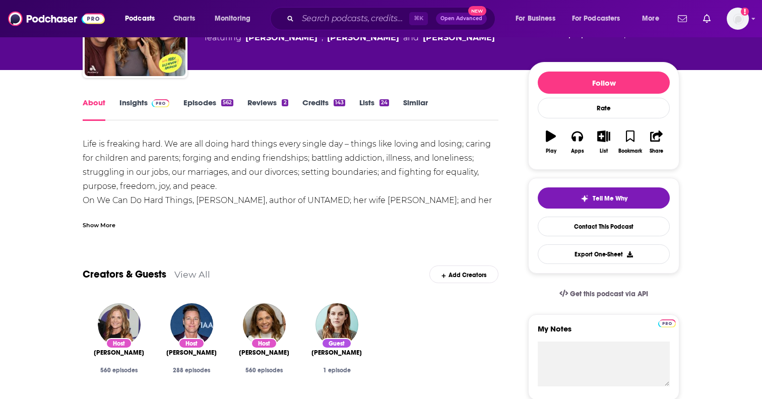
scroll to position [96, 0]
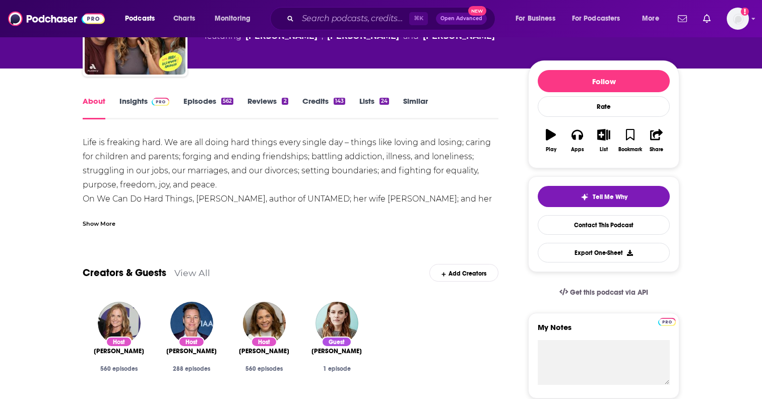
click at [154, 98] on img at bounding box center [161, 102] width 18 height 8
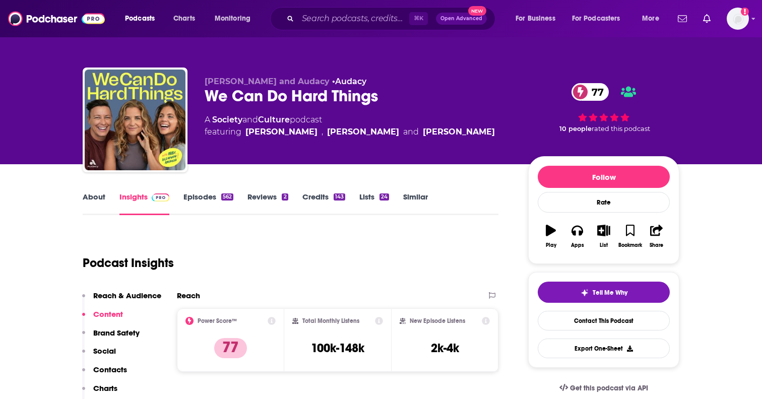
click at [199, 91] on div "[PERSON_NAME] and [PERSON_NAME] We Can Do Hard Things 77 A Society and Culture …" at bounding box center [381, 122] width 597 height 109
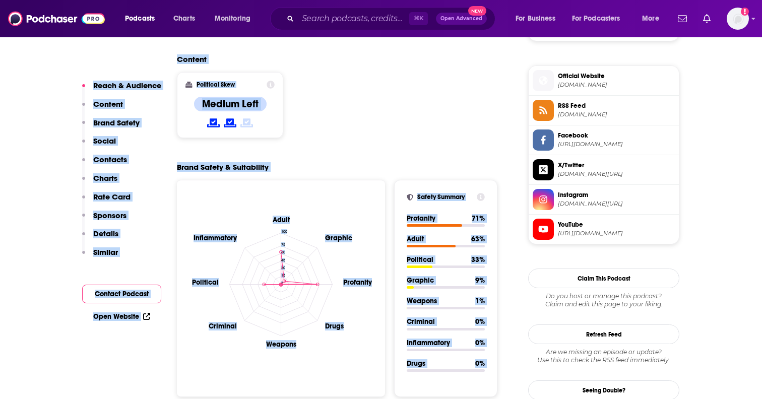
scroll to position [884, 0]
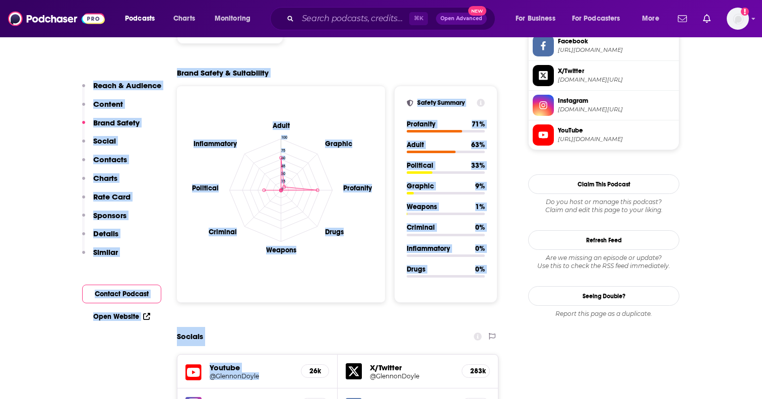
drag, startPoint x: 200, startPoint y: 81, endPoint x: 299, endPoint y: 306, distance: 245.9
copy div "Loremip Dolor sit Ametco • Adipis El Sed Do Eius Tempor 35 I Utlabor etd Magnaa…"
